Goal: Find specific page/section: Find specific page/section

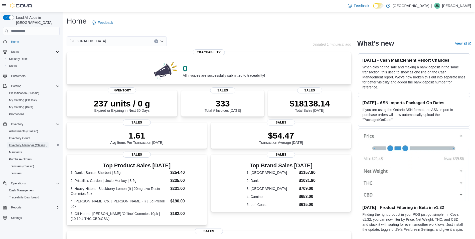
click at [34, 143] on span "Inventory Manager (Classic)" at bounding box center [28, 145] width 38 height 4
